Goal: Task Accomplishment & Management: Use online tool/utility

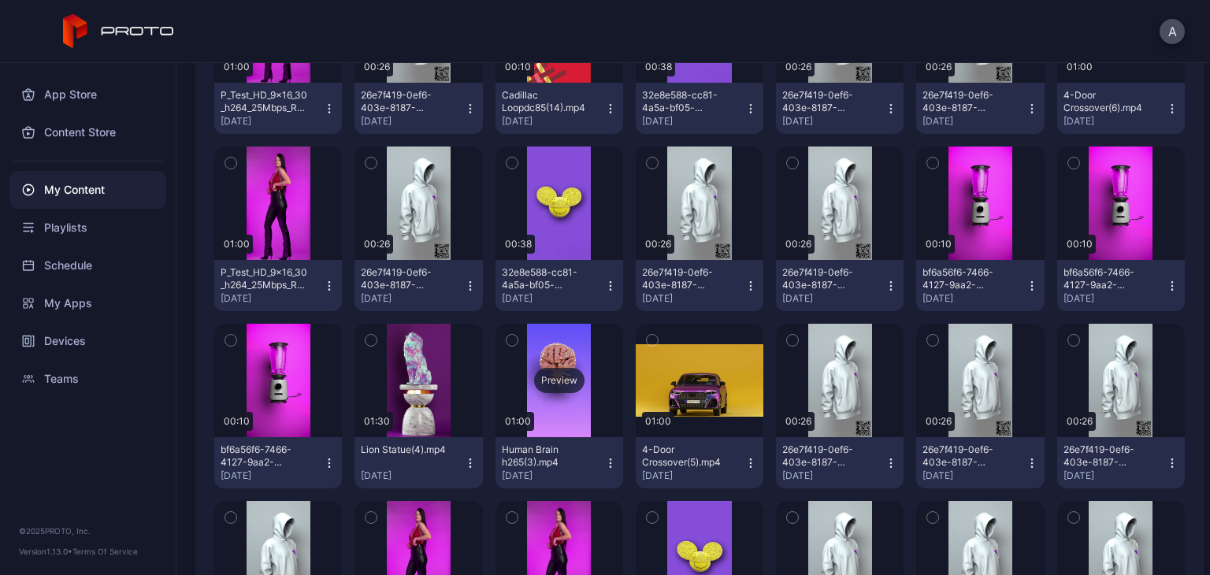
scroll to position [804, 0]
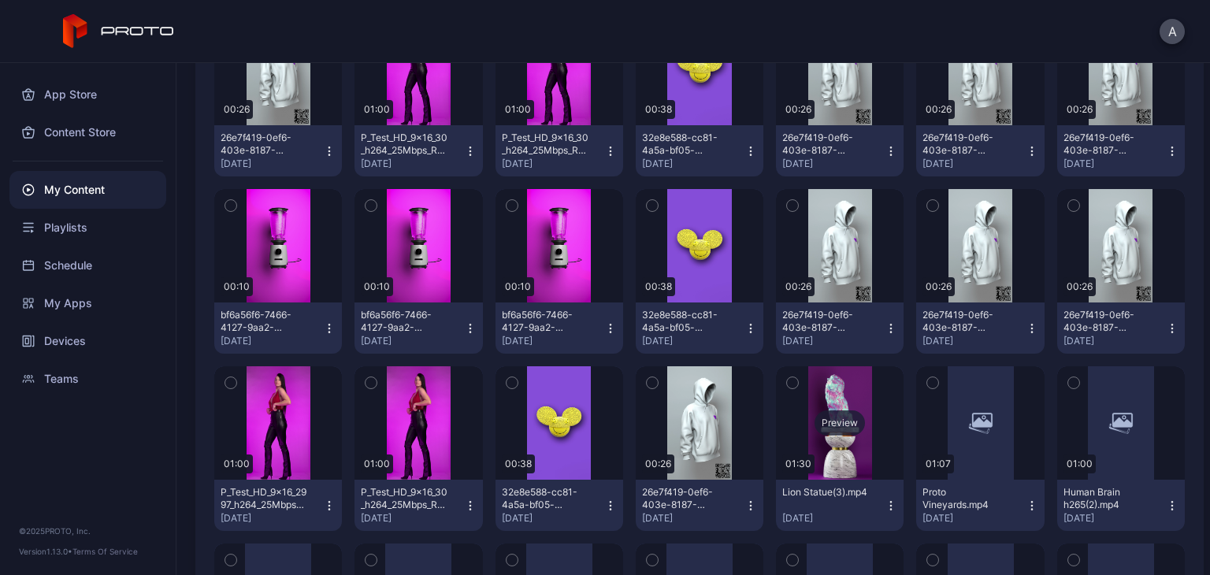
click at [826, 395] on div "Preview" at bounding box center [840, 422] width 128 height 113
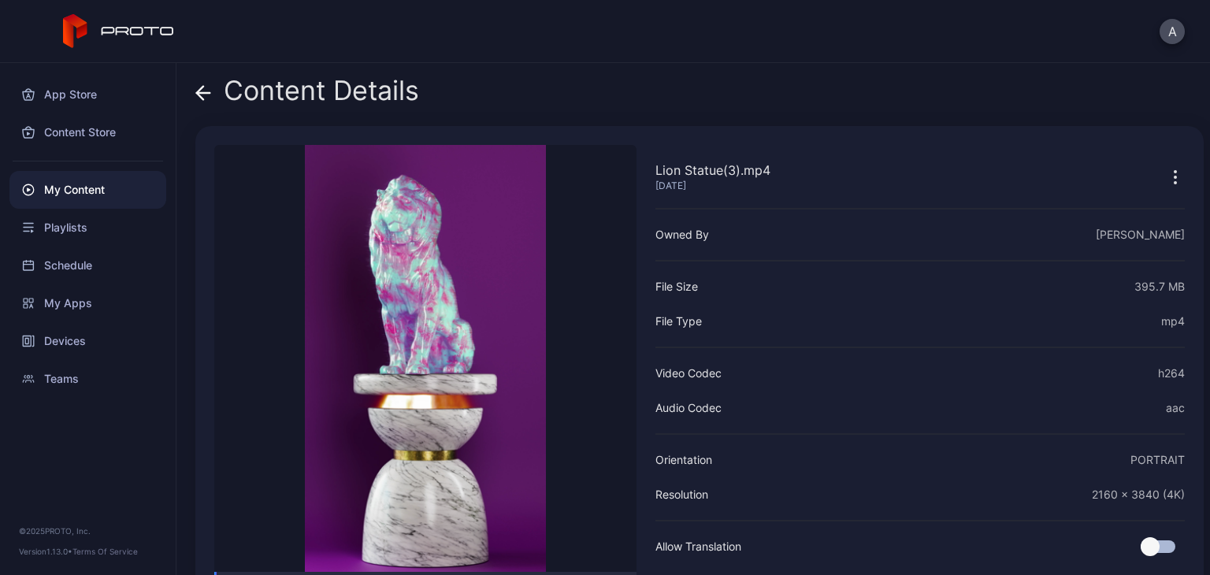
click at [203, 93] on icon at bounding box center [203, 93] width 13 height 0
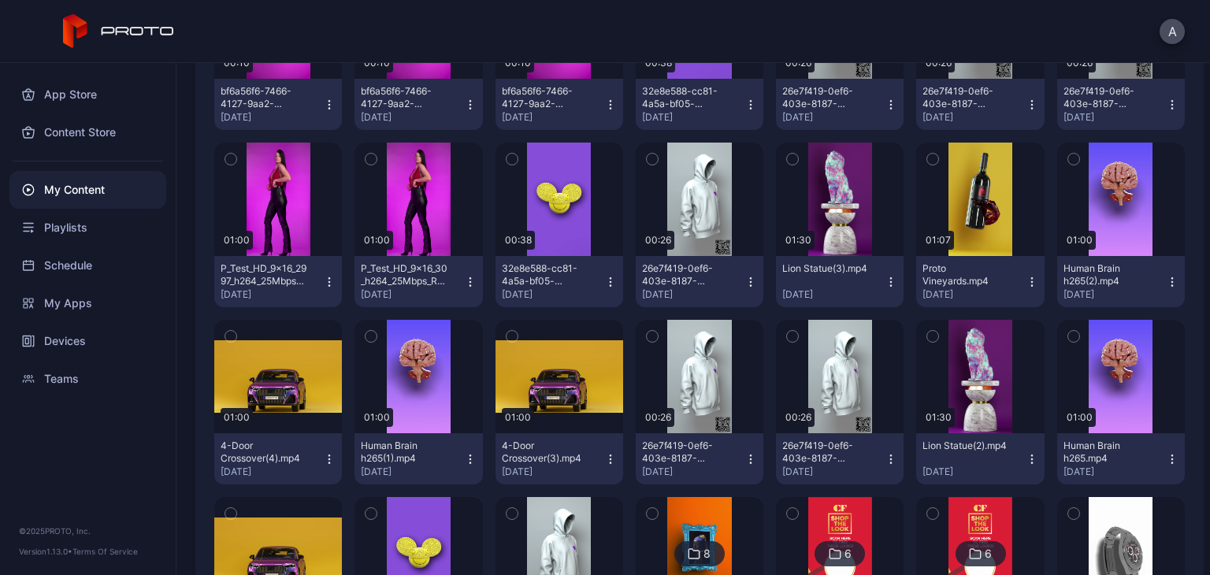
scroll to position [1041, 0]
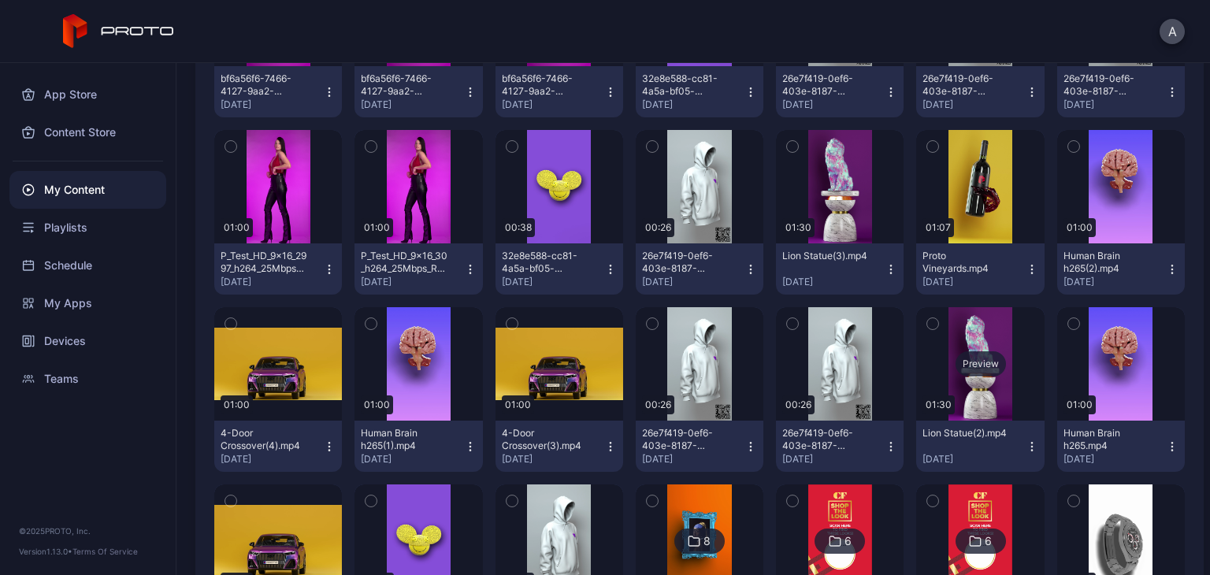
click at [978, 399] on div "Preview" at bounding box center [980, 363] width 128 height 113
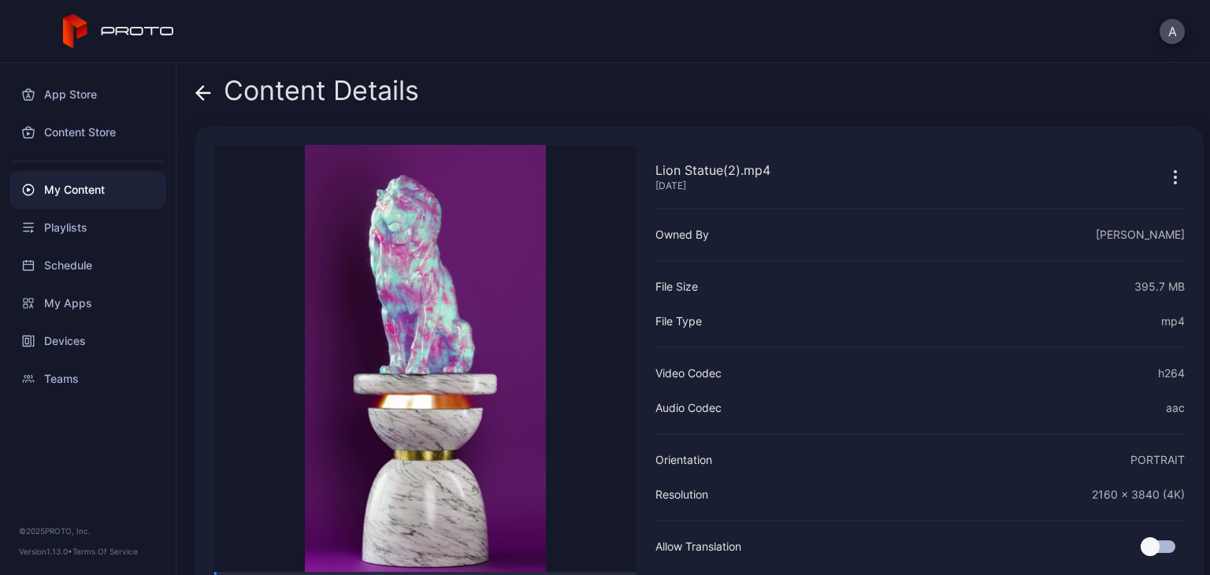
click at [204, 90] on icon at bounding box center [203, 93] width 16 height 16
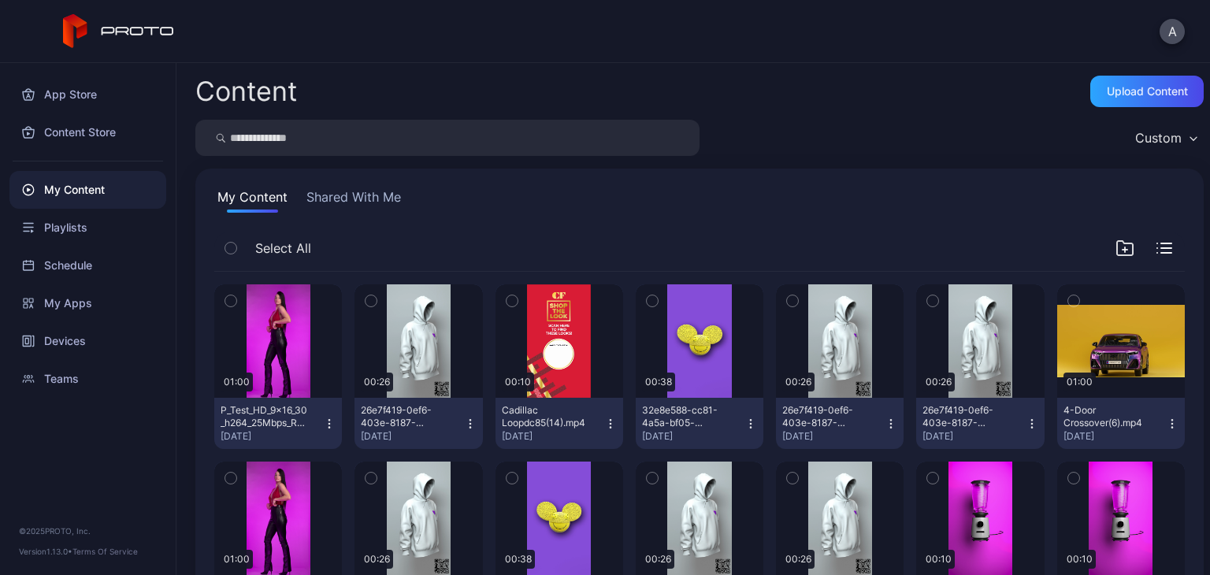
scroll to position [1041, 0]
